Goal: Task Accomplishment & Management: Complete application form

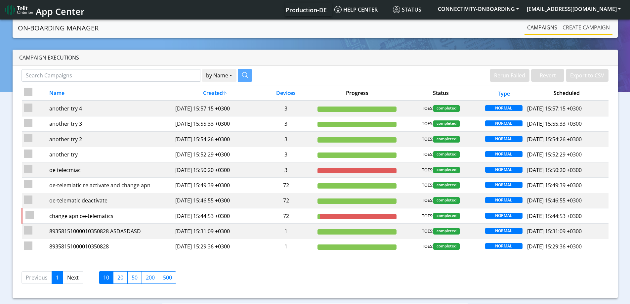
click at [580, 28] on link "Create campaign" at bounding box center [586, 27] width 53 height 13
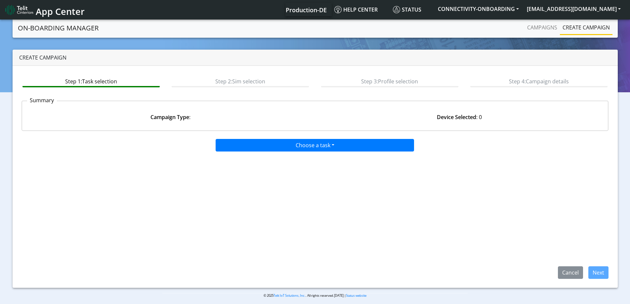
click at [261, 140] on div "Choose a task Onboarding new [PERSON_NAME] Onboarding SGP.22 eUICCs Onboarding …" at bounding box center [316, 143] width 598 height 15
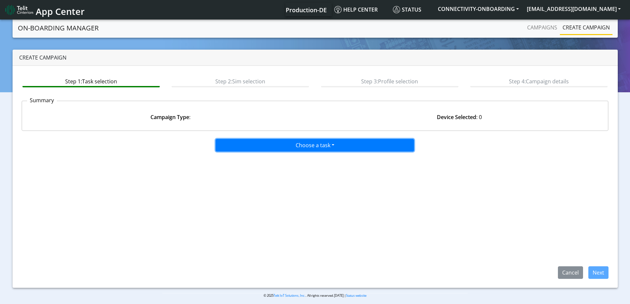
click at [261, 141] on button "Choose a task" at bounding box center [315, 145] width 199 height 13
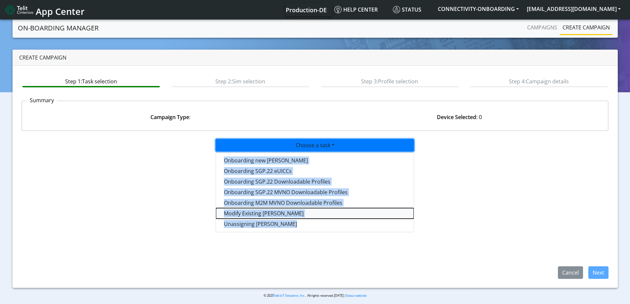
click at [254, 211] on taskiotp-dropdown "Modify Existing [PERSON_NAME]" at bounding box center [315, 213] width 198 height 11
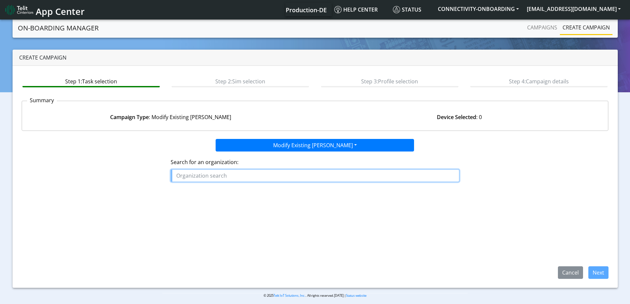
click at [248, 181] on input "text" at bounding box center [315, 175] width 289 height 13
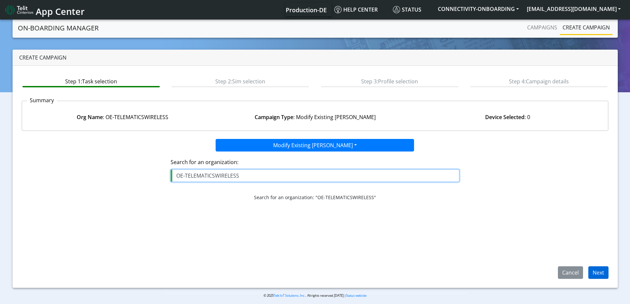
type input "OE-TELEMATICSWIRELESS"
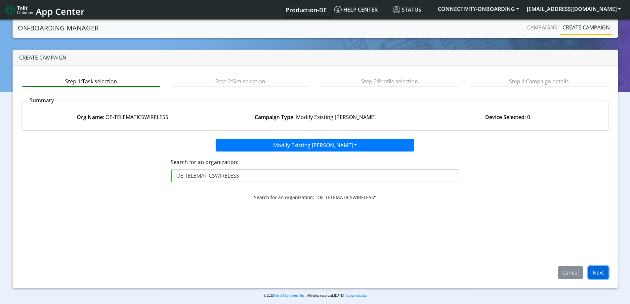
click at [606, 273] on button "Next" at bounding box center [599, 272] width 20 height 13
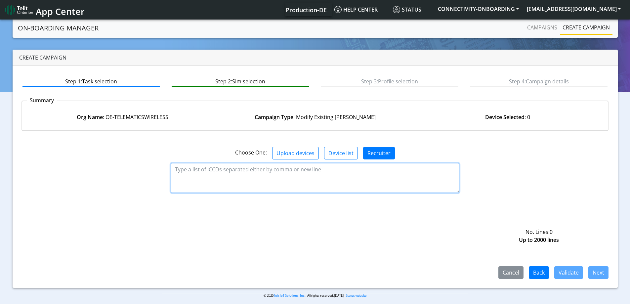
click at [312, 175] on textarea at bounding box center [315, 178] width 289 height 30
paste textarea "89358151000010350935 89358151000027994907 89358151000010350877 8935815100001035…"
type textarea "89358151000010350935 89358151000027994907 89358151000010350877 8935815100001035…"
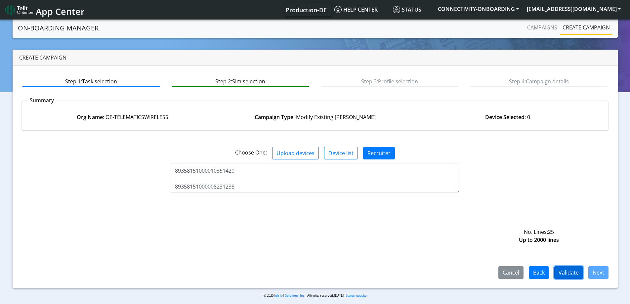
drag, startPoint x: 558, startPoint y: 268, endPoint x: 561, endPoint y: 274, distance: 6.7
click at [561, 274] on button "Validate" at bounding box center [569, 272] width 29 height 13
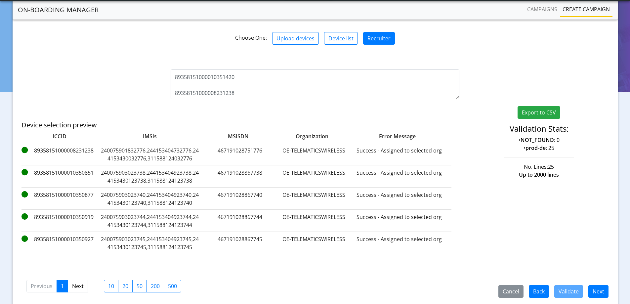
scroll to position [120, 0]
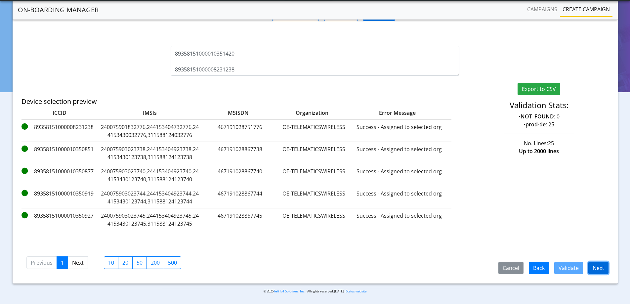
click at [598, 266] on button "Next" at bounding box center [599, 268] width 20 height 13
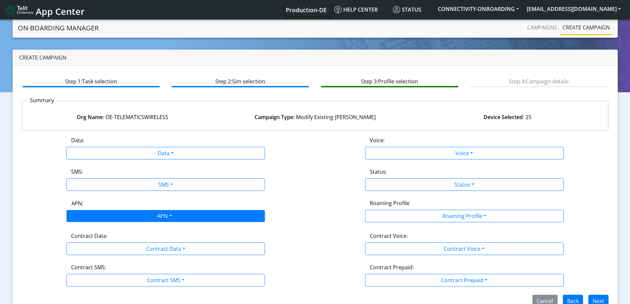
click at [163, 216] on div "APN" at bounding box center [164, 216] width 210 height 13
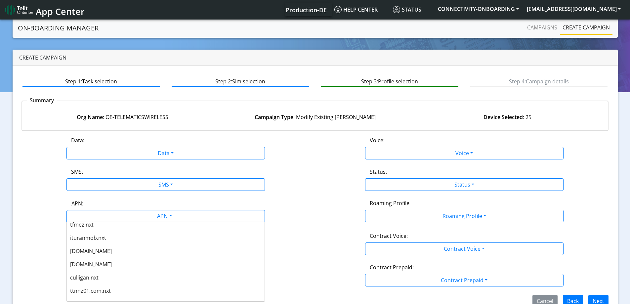
scroll to position [463, 0]
click at [108, 292] on div "unset" at bounding box center [166, 294] width 198 height 13
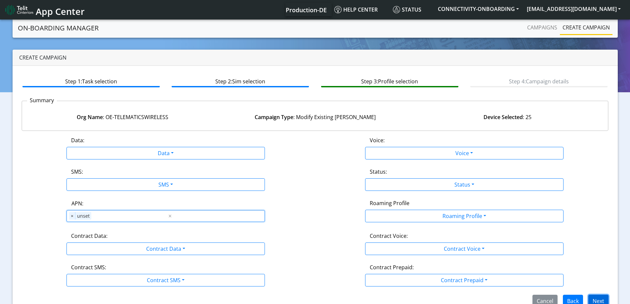
click at [598, 301] on button "Next" at bounding box center [599, 301] width 20 height 13
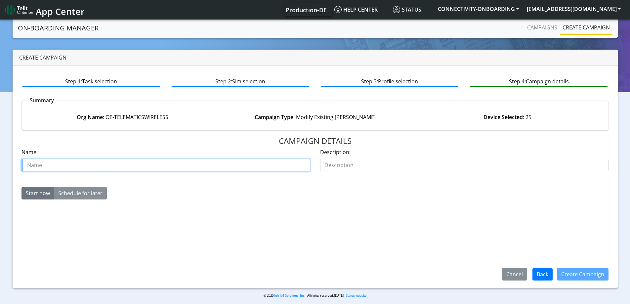
click at [146, 164] on input "text" at bounding box center [166, 165] width 289 height 13
type input "update APN telematix"
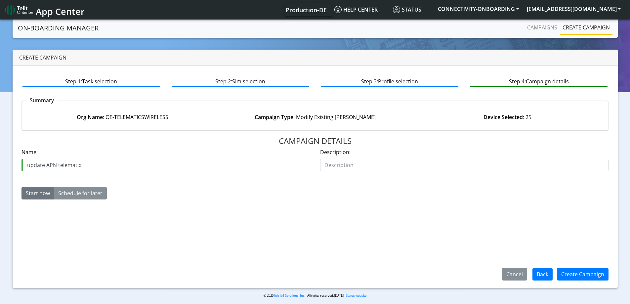
click at [584, 283] on div "Create Campaign" at bounding box center [583, 274] width 60 height 17
click at [585, 275] on button "Create Campaign" at bounding box center [583, 274] width 52 height 13
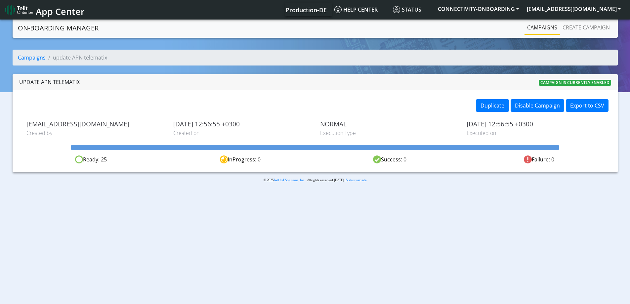
click at [543, 35] on nav "On-Boarding Manager Campaigns Create campaign" at bounding box center [316, 28] width 606 height 20
click at [542, 28] on link "Campaigns" at bounding box center [542, 27] width 35 height 13
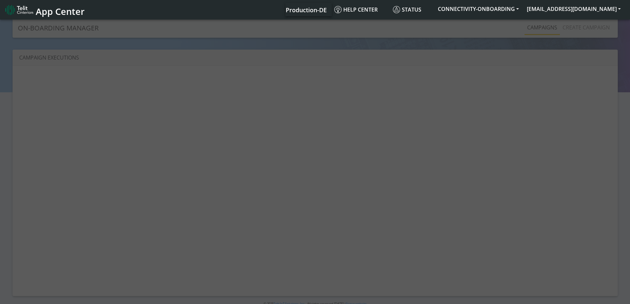
click at [592, 30] on div at bounding box center [315, 162] width 630 height 288
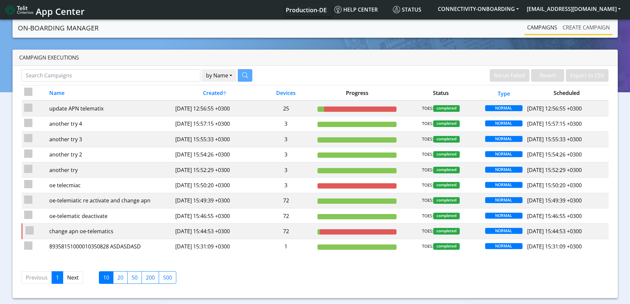
click at [579, 26] on link "Create campaign" at bounding box center [586, 27] width 53 height 13
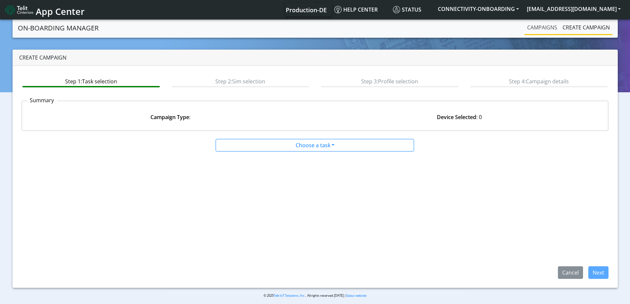
click at [546, 31] on link "Campaigns" at bounding box center [542, 27] width 35 height 13
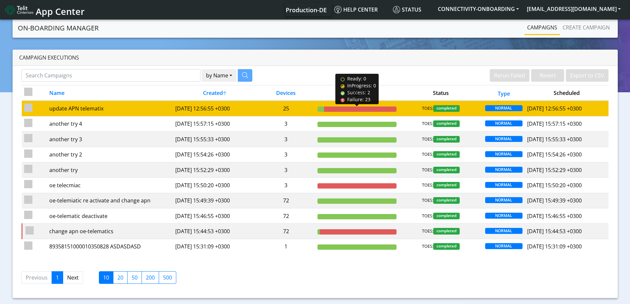
click at [362, 108] on div at bounding box center [360, 109] width 73 height 5
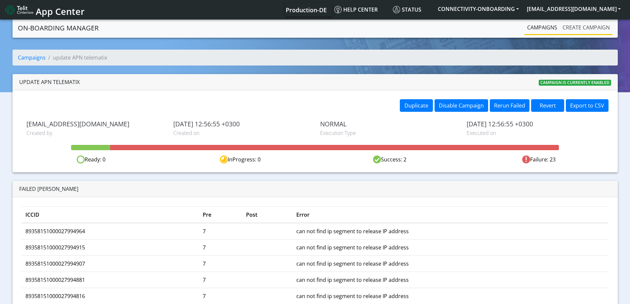
click at [568, 32] on link "Create campaign" at bounding box center [586, 27] width 53 height 13
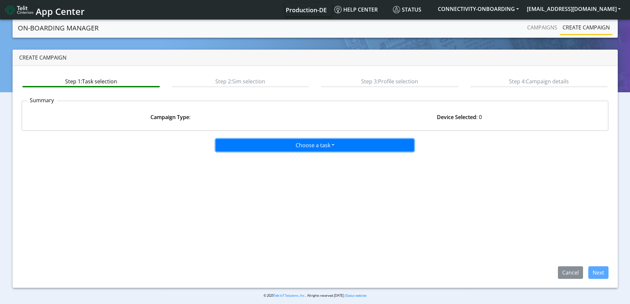
click at [307, 150] on button "Choose a task" at bounding box center [315, 145] width 199 height 13
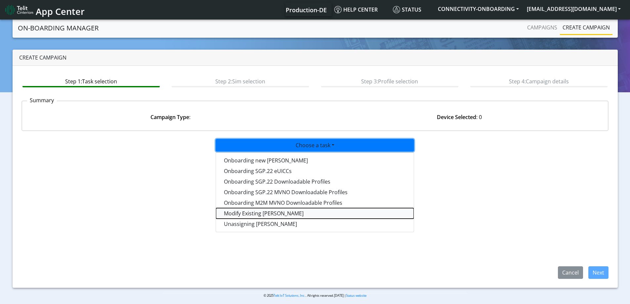
click at [241, 216] on taskiotp-dropdown "Modify Existing [PERSON_NAME]" at bounding box center [315, 213] width 198 height 11
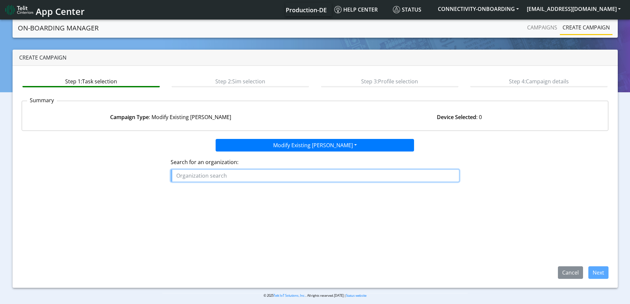
click at [253, 179] on input "text" at bounding box center [315, 175] width 289 height 13
click at [227, 192] on ngb-highlight "OE-T ELEMATICSWIRELESS" at bounding box center [210, 190] width 63 height 7
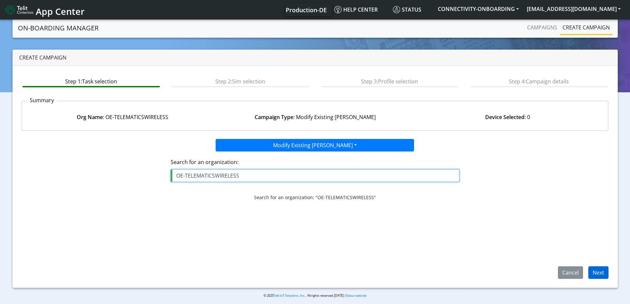
type input "OE-TELEMATICSWIRELESS"
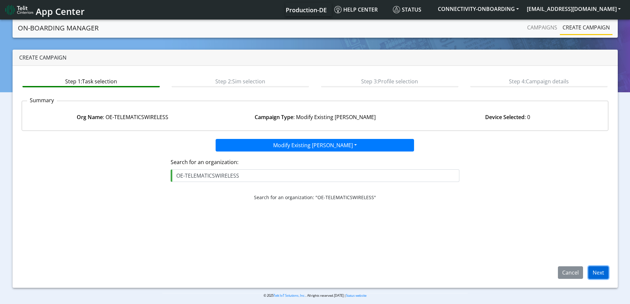
click at [595, 274] on button "Next" at bounding box center [599, 272] width 20 height 13
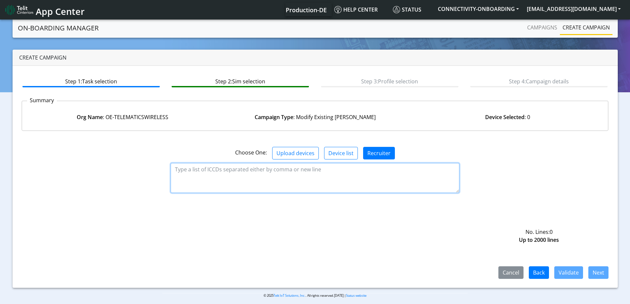
click at [272, 179] on textarea at bounding box center [315, 178] width 289 height 30
paste textarea "hi [PERSON_NAME], there is a way to check if we have clients using telit next t…"
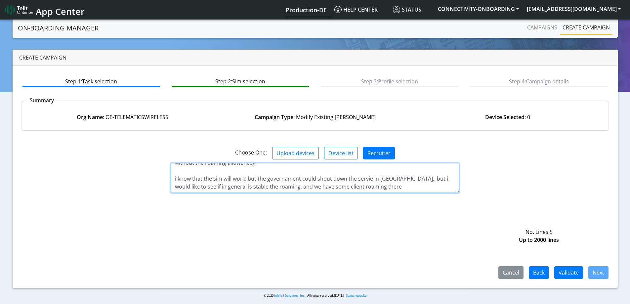
click at [324, 180] on textarea "hi [PERSON_NAME], there is a way to check if we have clients using telit next t…" at bounding box center [315, 178] width 289 height 30
paste textarea "89358151000010350935 89358151000027994907 89358151000010350877 8935815100001035…"
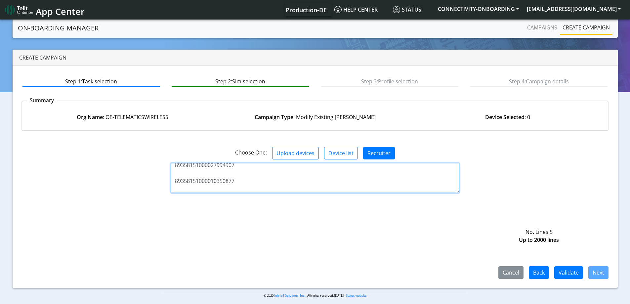
scroll to position [370, 0]
type textarea "89358151000010350935 89358151000027994907 89358151000010350877 8935815100001035…"
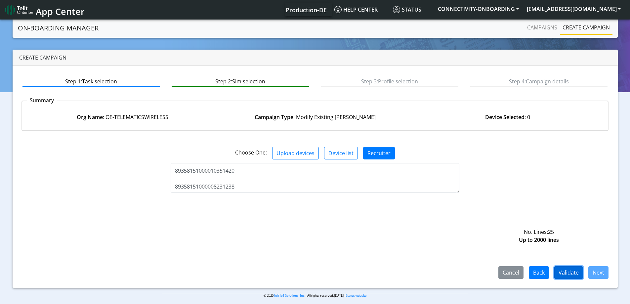
click at [571, 276] on button "Validate" at bounding box center [569, 272] width 29 height 13
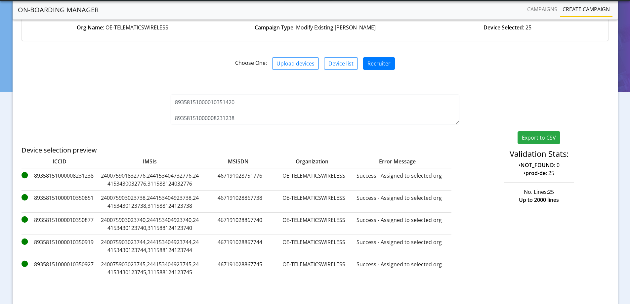
scroll to position [120, 0]
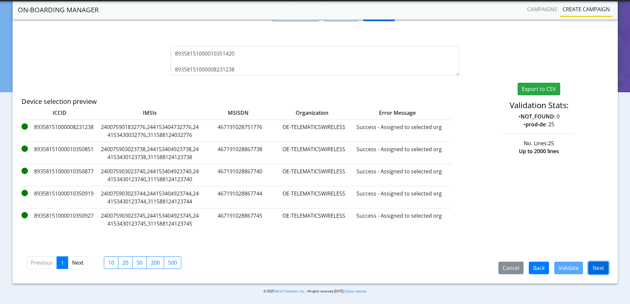
click at [599, 267] on button "Next" at bounding box center [599, 268] width 20 height 13
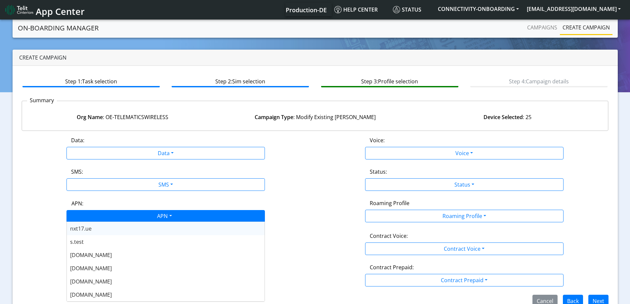
click at [132, 216] on div "APN" at bounding box center [164, 216] width 210 height 13
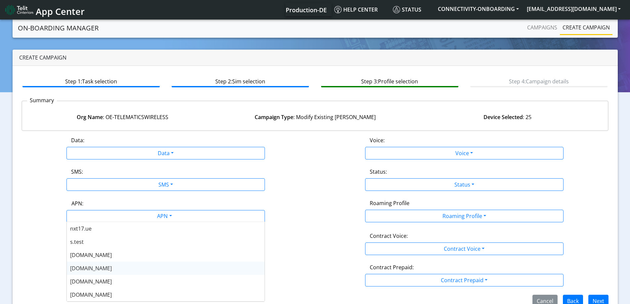
click at [87, 268] on span "[DOMAIN_NAME]" at bounding box center [91, 268] width 42 height 7
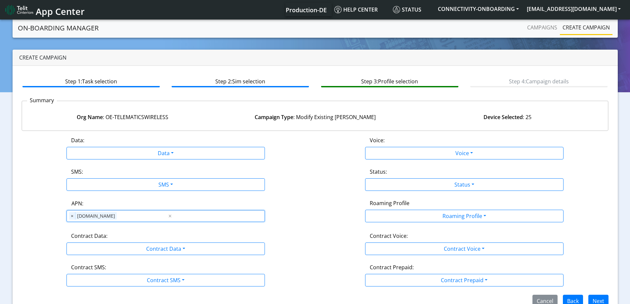
scroll to position [15, 0]
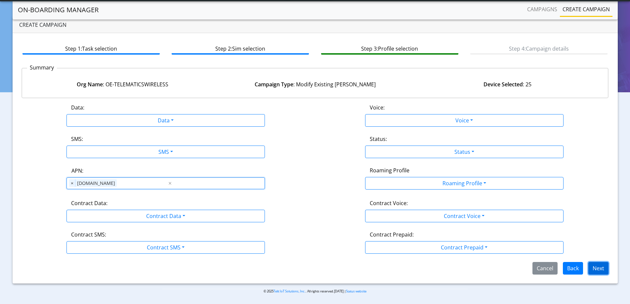
click at [600, 270] on button "Next" at bounding box center [599, 268] width 20 height 13
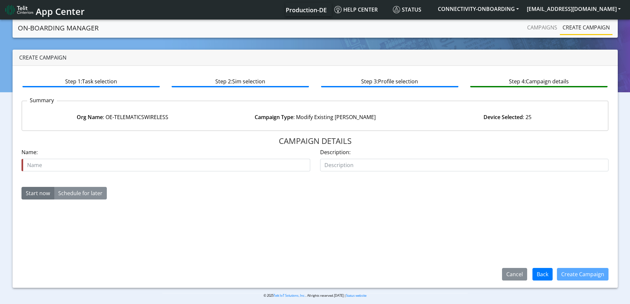
drag, startPoint x: 181, startPoint y: 173, endPoint x: 180, endPoint y: 168, distance: 4.4
click at [181, 172] on div "Name is required Name:" at bounding box center [166, 162] width 299 height 28
click at [185, 159] on div "Name is required Name:" at bounding box center [166, 159] width 289 height 23
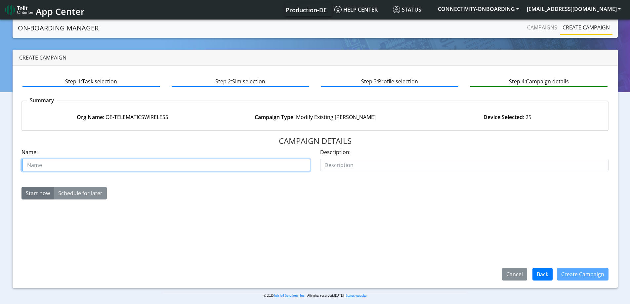
click at [124, 164] on input "text" at bounding box center [166, 165] width 289 height 13
type input "Update APn telematics"
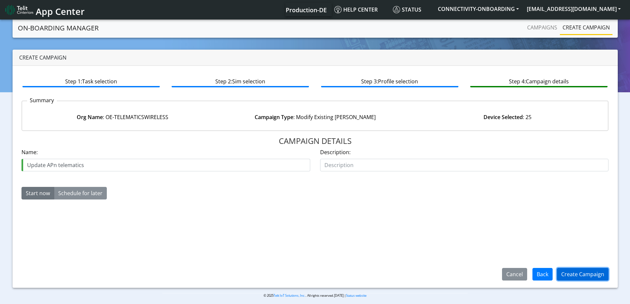
click at [576, 276] on button "Create Campaign" at bounding box center [583, 274] width 52 height 13
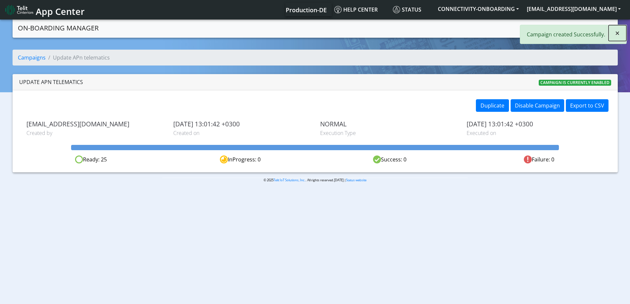
click at [617, 30] on span "×" at bounding box center [618, 32] width 5 height 11
click at [551, 30] on link "Campaigns" at bounding box center [542, 27] width 35 height 13
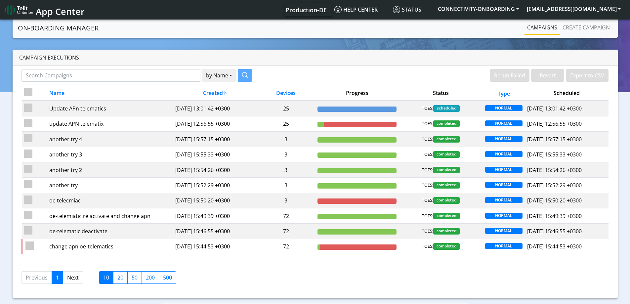
click at [541, 29] on link "Campaigns" at bounding box center [542, 27] width 35 height 13
click at [562, 28] on link "Create campaign" at bounding box center [586, 27] width 53 height 13
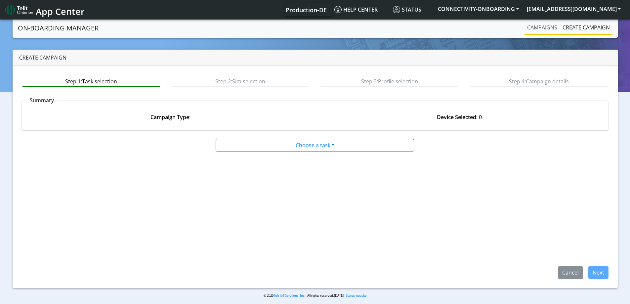
click at [546, 28] on link "Campaigns" at bounding box center [542, 27] width 35 height 13
